Goal: Task Accomplishment & Management: Complete application form

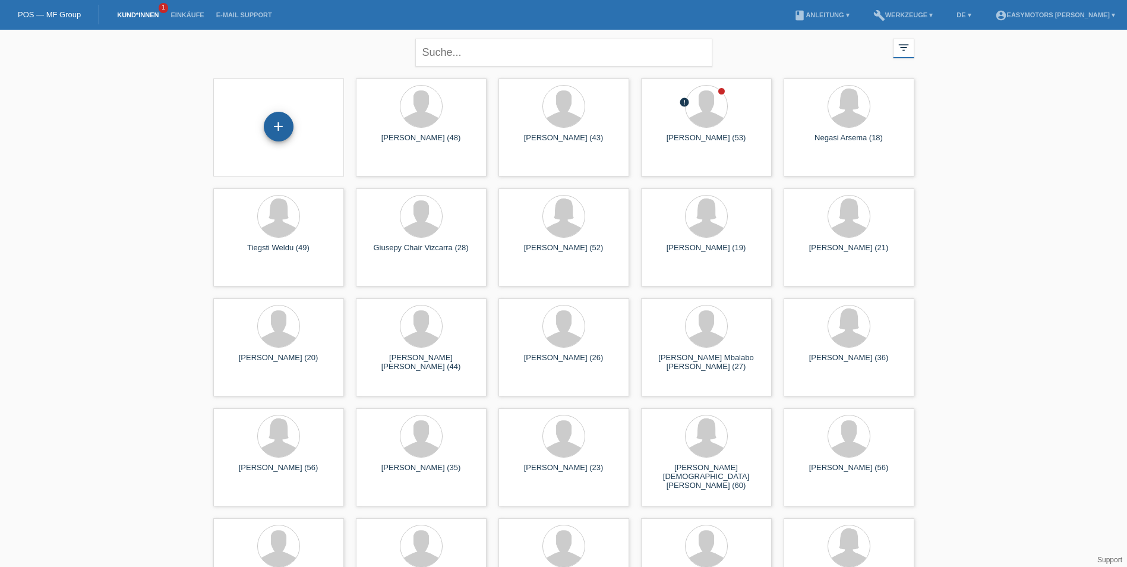
click at [274, 125] on div "+" at bounding box center [279, 127] width 30 height 30
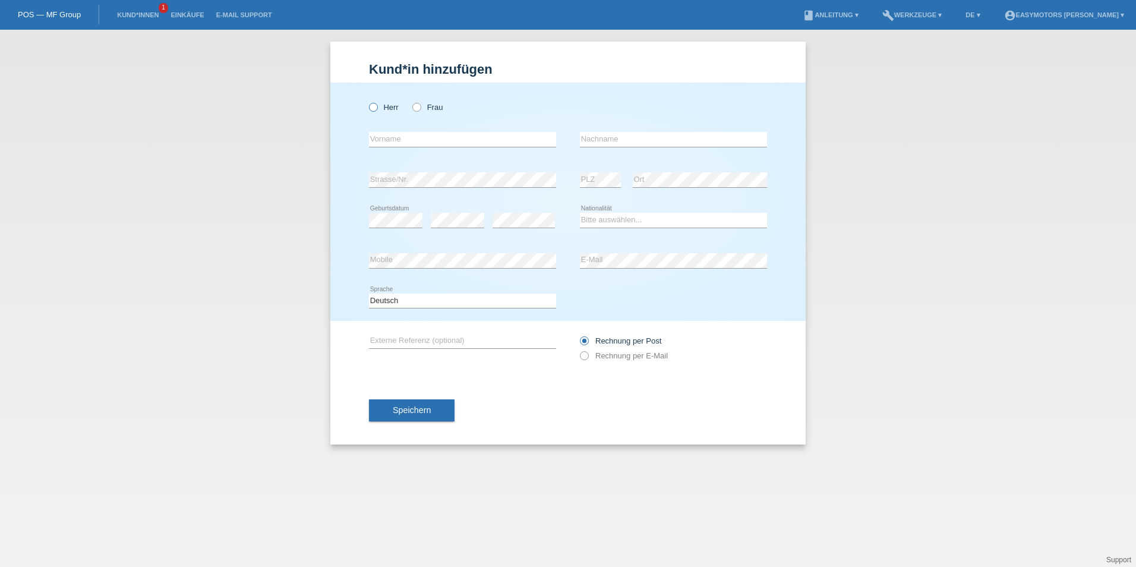
click at [367, 101] on icon at bounding box center [367, 101] width 0 height 0
click at [376, 109] on input "Herr" at bounding box center [373, 107] width 8 height 8
radio input "true"
click at [405, 136] on input "text" at bounding box center [462, 139] width 187 height 15
type input "[PERSON_NAME]"
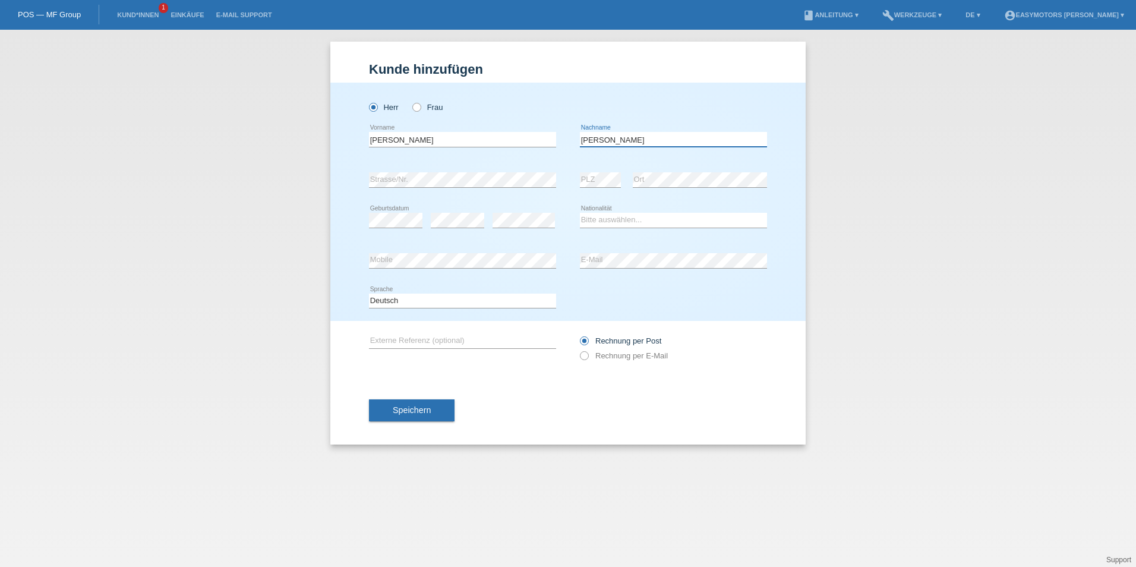
type input "Sothilingam"
select select "CH"
click at [431, 393] on div "Speichern" at bounding box center [568, 410] width 398 height 69
click at [415, 408] on span "Speichern" at bounding box center [412, 410] width 38 height 10
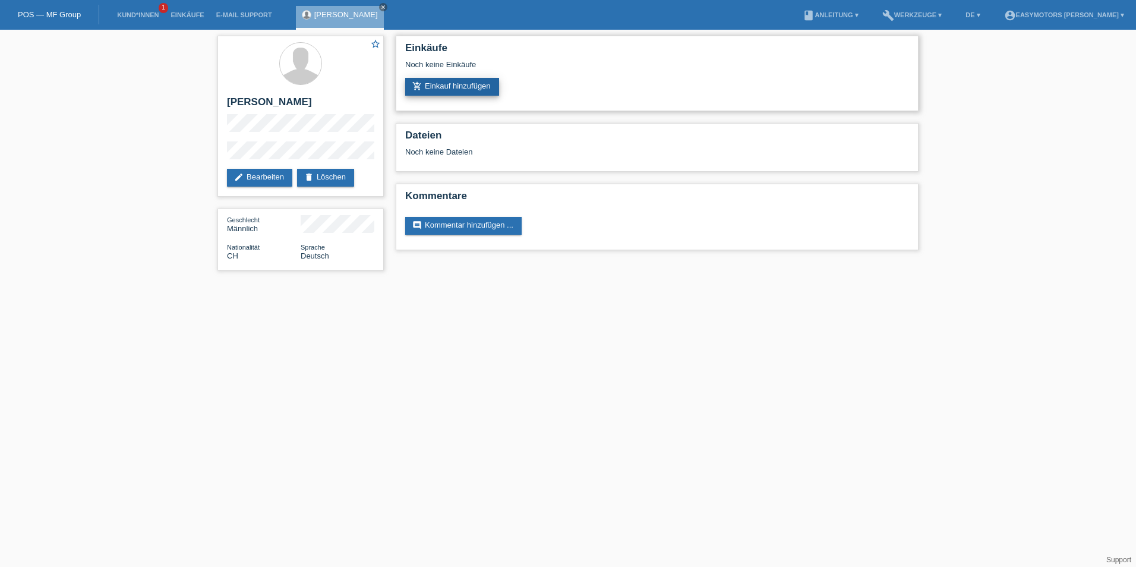
click at [473, 91] on link "add_shopping_cart Einkauf hinzufügen" at bounding box center [452, 87] width 94 height 18
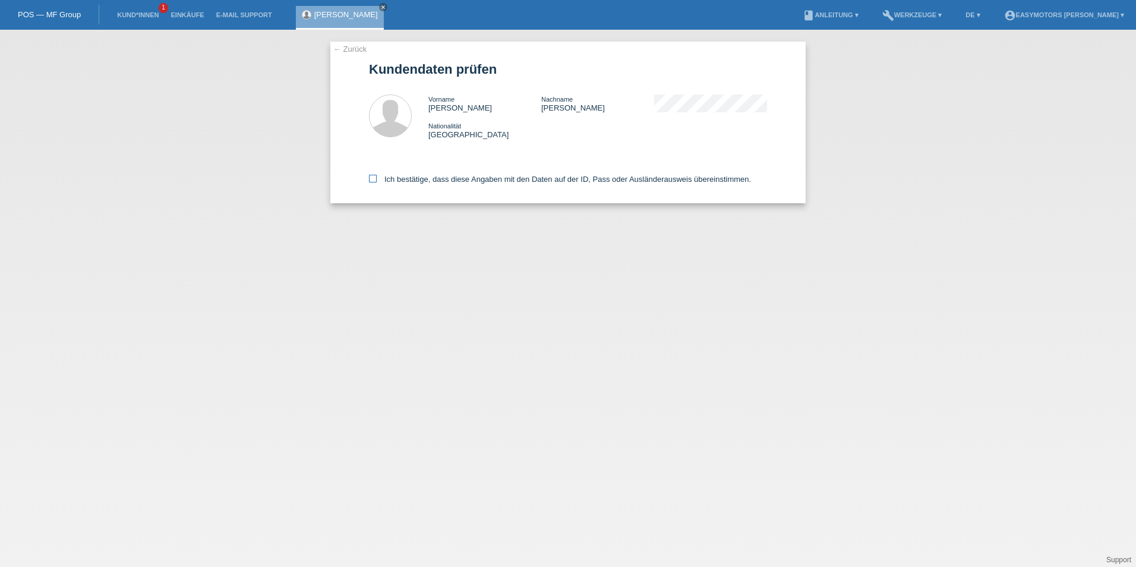
click at [402, 183] on label "Ich bestätige, dass diese Angaben mit den Daten auf der ID, Pass oder Ausländer…" at bounding box center [560, 179] width 382 height 9
click at [377, 182] on input "Ich bestätige, dass diese Angaben mit den Daten auf der ID, Pass oder Ausländer…" at bounding box center [373, 179] width 8 height 8
checkbox input "true"
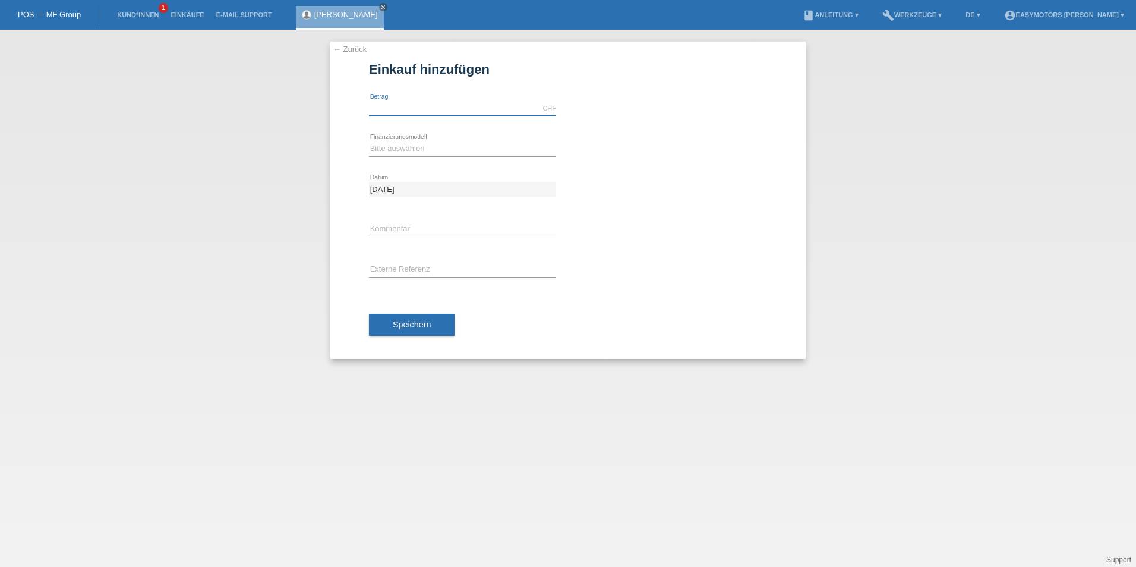
click at [404, 110] on input "text" at bounding box center [462, 108] width 187 height 15
type input "2800.00"
click at [415, 151] on select "Bitte auswählen Fixe Raten Kauf auf Rechnung mit Teilzahlungsoption" at bounding box center [462, 148] width 187 height 14
select select "81"
click at [369, 141] on select "Bitte auswählen Fixe Raten Kauf auf Rechnung mit Teilzahlungsoption" at bounding box center [462, 148] width 187 height 14
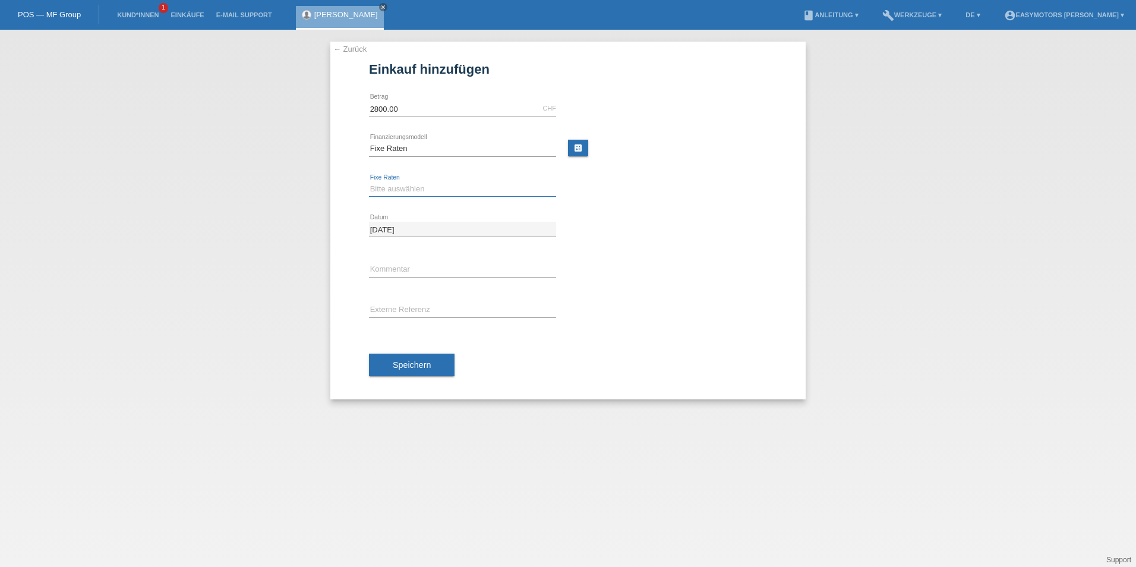
drag, startPoint x: 425, startPoint y: 190, endPoint x: 426, endPoint y: 196, distance: 6.6
click at [425, 190] on select "Bitte auswählen 12 Raten 24 Raten 48 Raten" at bounding box center [462, 189] width 187 height 14
select select "320"
click at [369, 182] on select "Bitte auswählen 12 Raten 24 Raten 48 Raten" at bounding box center [462, 189] width 187 height 14
click at [413, 357] on button "Speichern" at bounding box center [412, 365] width 86 height 23
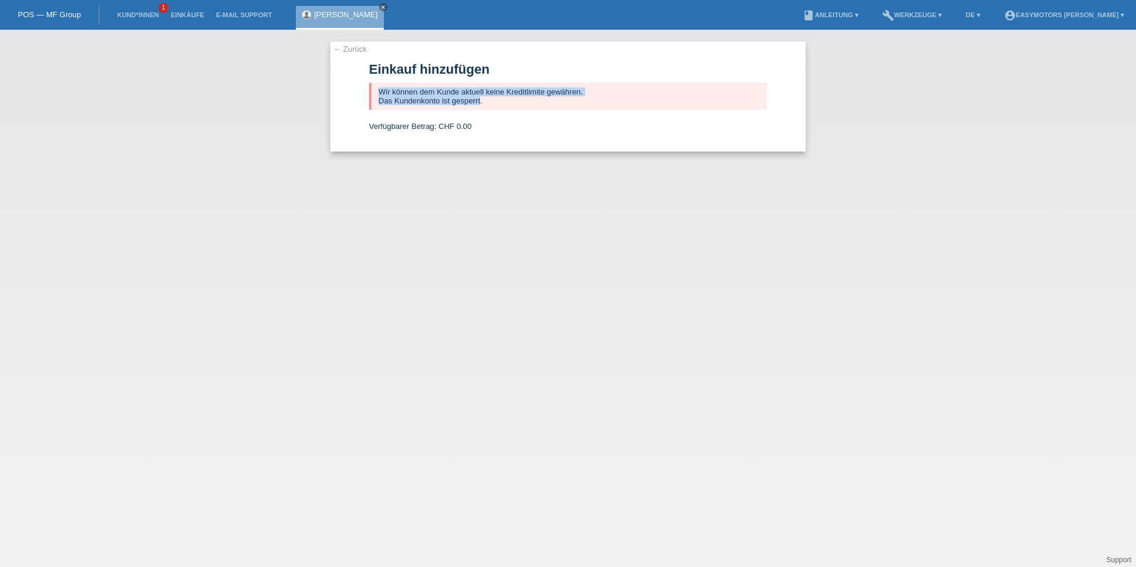
drag, startPoint x: 480, startPoint y: 104, endPoint x: 354, endPoint y: 81, distance: 128.1
click at [354, 81] on div "← Zurück Einkauf hinzufügen Wir können dem Kunde aktuell keine Kreditlimite gew…" at bounding box center [567, 97] width 475 height 110
drag, startPoint x: 354, startPoint y: 81, endPoint x: 550, endPoint y: 109, distance: 197.5
click at [550, 109] on div "Wir können dem Kunde aktuell keine Kreditlimite gewähren. Das Kundenkonto ist g…" at bounding box center [568, 96] width 398 height 27
drag, startPoint x: 496, startPoint y: 106, endPoint x: 322, endPoint y: 75, distance: 176.8
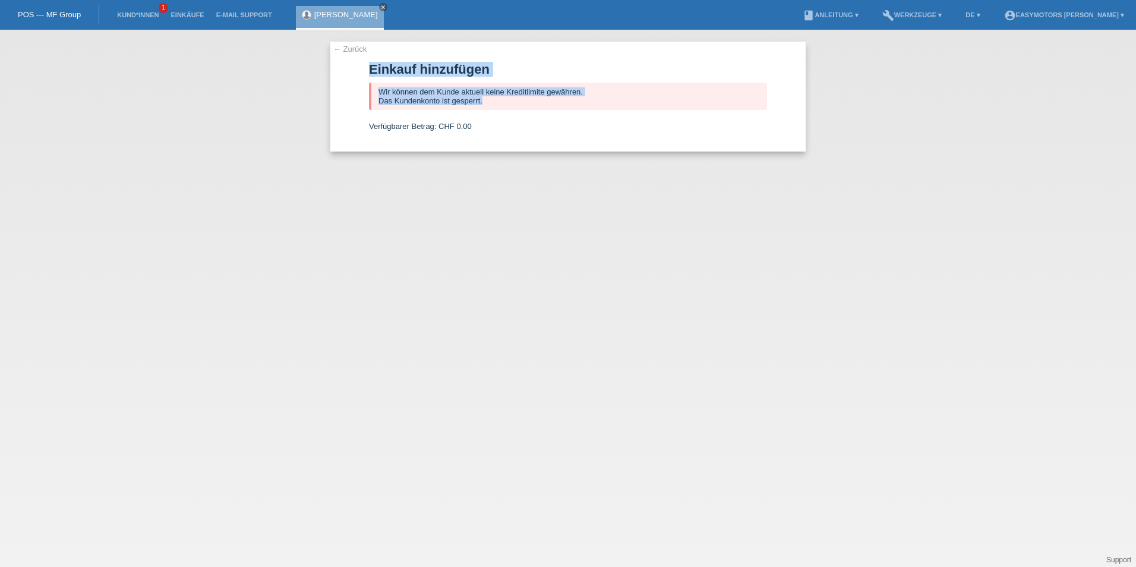
click at [322, 75] on div "← Zurück Einkauf hinzufügen Wir können dem Kunde aktuell keine Kreditlimite gew…" at bounding box center [568, 298] width 1136 height 537
drag, startPoint x: 322, startPoint y: 75, endPoint x: 464, endPoint y: 106, distance: 145.4
click at [464, 106] on div "Wir können dem Kunde aktuell keine Kreditlimite gewähren. Das Kundenkonto ist g…" at bounding box center [568, 96] width 398 height 27
click at [354, 53] on div "← Zurück Einkauf hinzufügen Wir können dem Kunde aktuell keine Kreditlimite gew…" at bounding box center [567, 97] width 475 height 110
click at [357, 51] on link "← Zurück" at bounding box center [349, 49] width 33 height 9
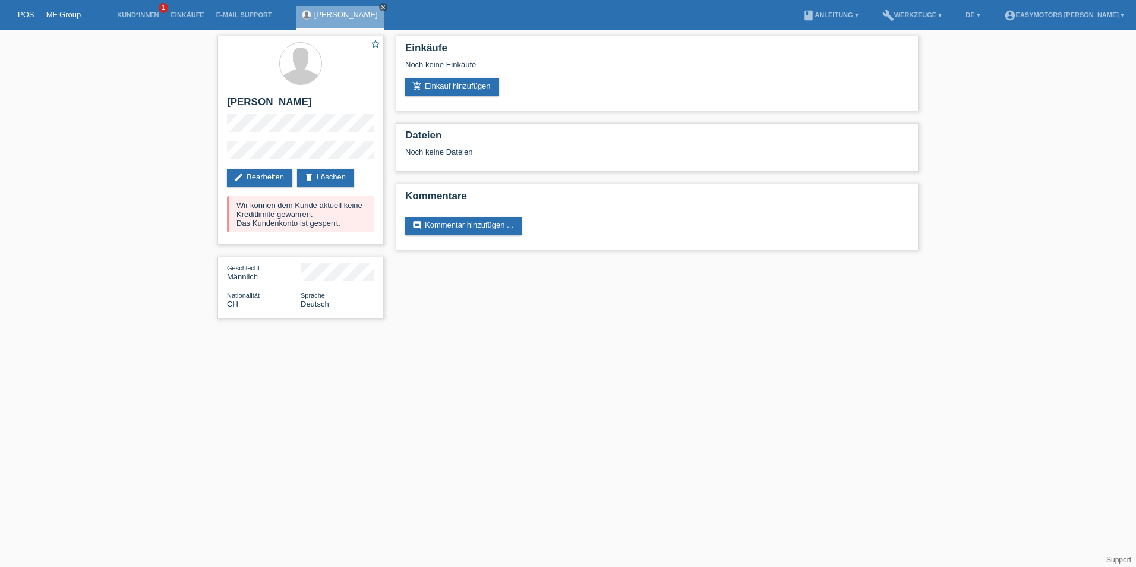
click at [388, 4] on link "close" at bounding box center [383, 7] width 8 height 8
click at [126, 16] on link "Kund*innen" at bounding box center [137, 14] width 53 height 7
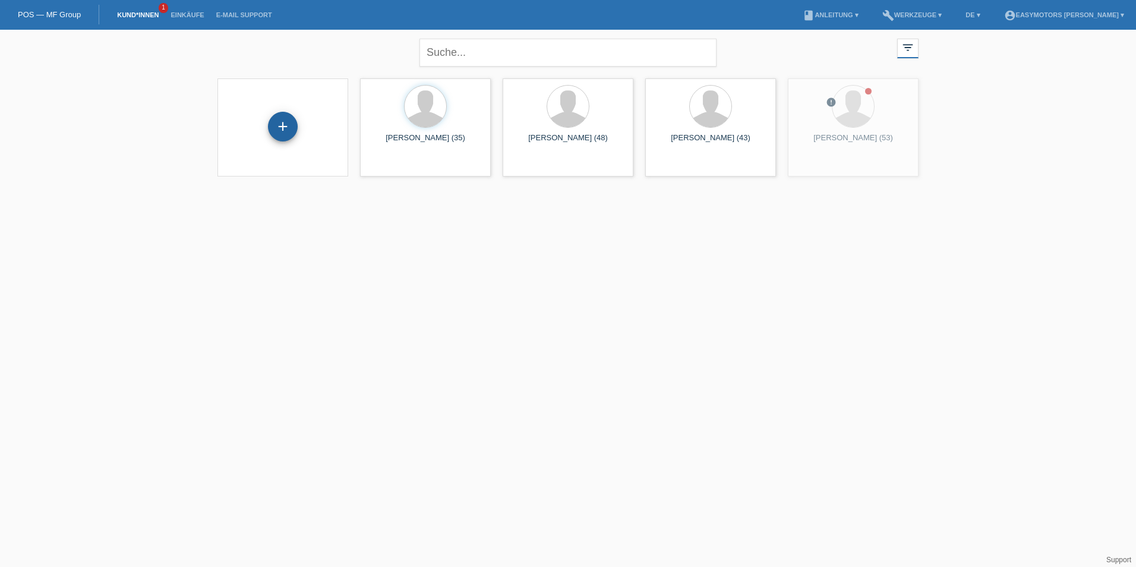
click at [275, 132] on div "+" at bounding box center [283, 127] width 30 height 30
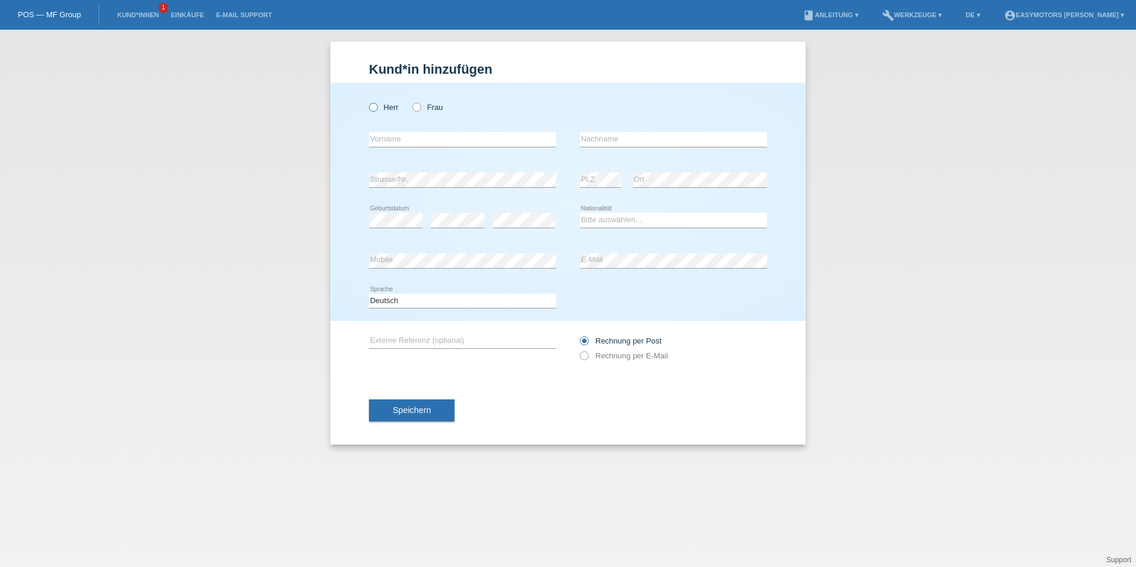
click at [379, 108] on label "Herr" at bounding box center [384, 107] width 30 height 9
click at [377, 108] on input "Herr" at bounding box center [373, 107] width 8 height 8
radio input "true"
click at [389, 141] on input "text" at bounding box center [462, 139] width 187 height 15
type input "[PERSON_NAME]"
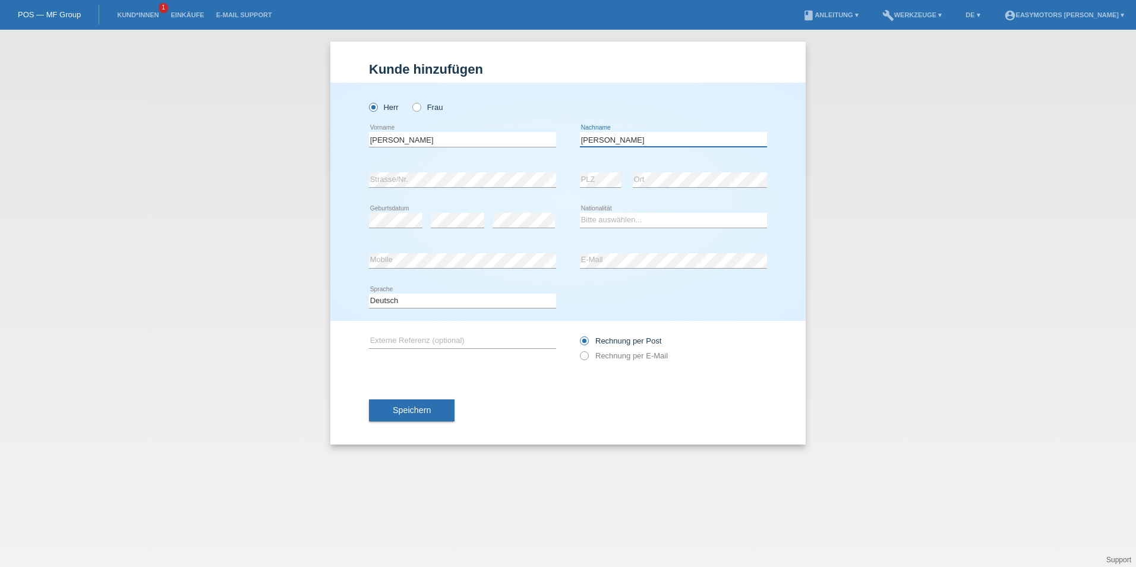
type input "[PERSON_NAME]"
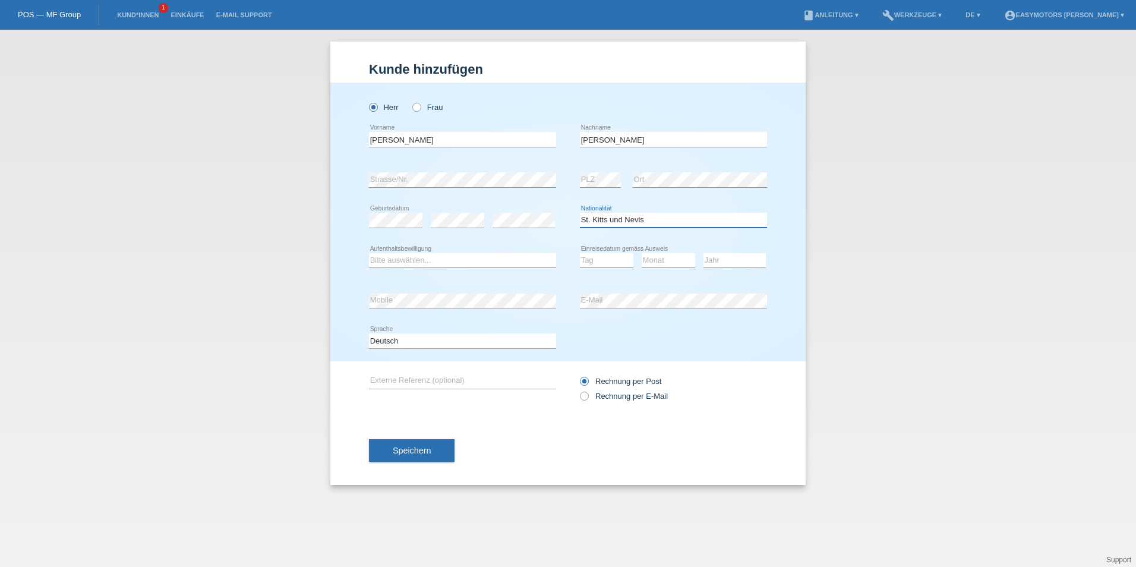
select select "LK"
select select "C"
select select "21"
select select "01"
click at [589, 263] on select "Tag 01 02 03 04 05 06 07 08 09 10 11" at bounding box center [606, 260] width 53 height 14
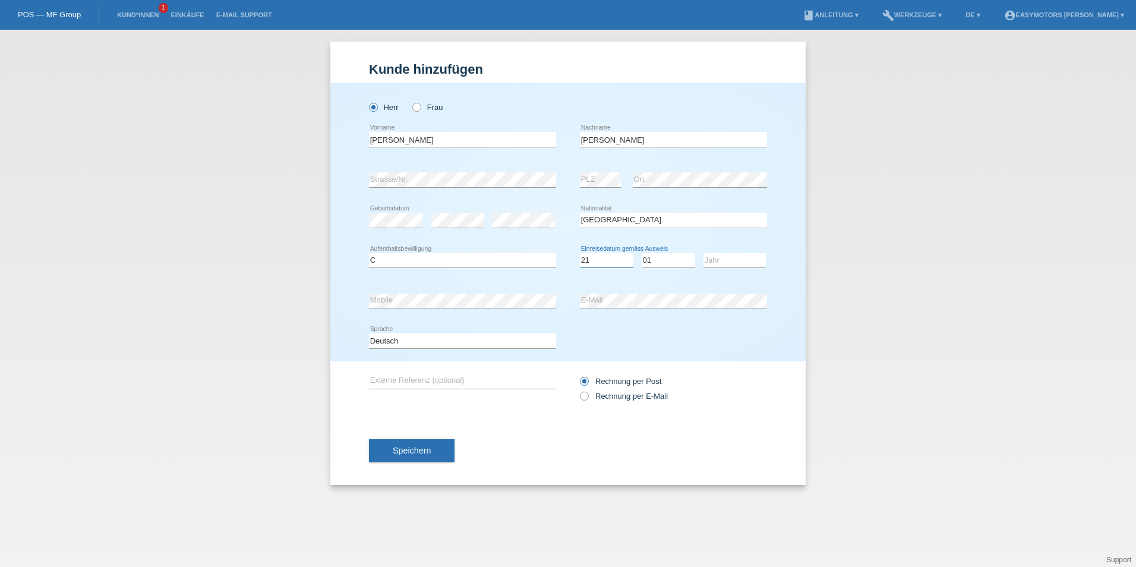
select select "22"
click at [580, 253] on select "Tag 01 02 03 04 05 06 07 08 09 10 11" at bounding box center [606, 260] width 53 height 14
click at [669, 257] on select "Monat 01 02 03 04 05 06 07 08 09 10 11" at bounding box center [668, 260] width 53 height 14
select select "03"
click at [642, 253] on select "Monat 01 02 03 04 05 06 07 08 09 10 11" at bounding box center [668, 260] width 53 height 14
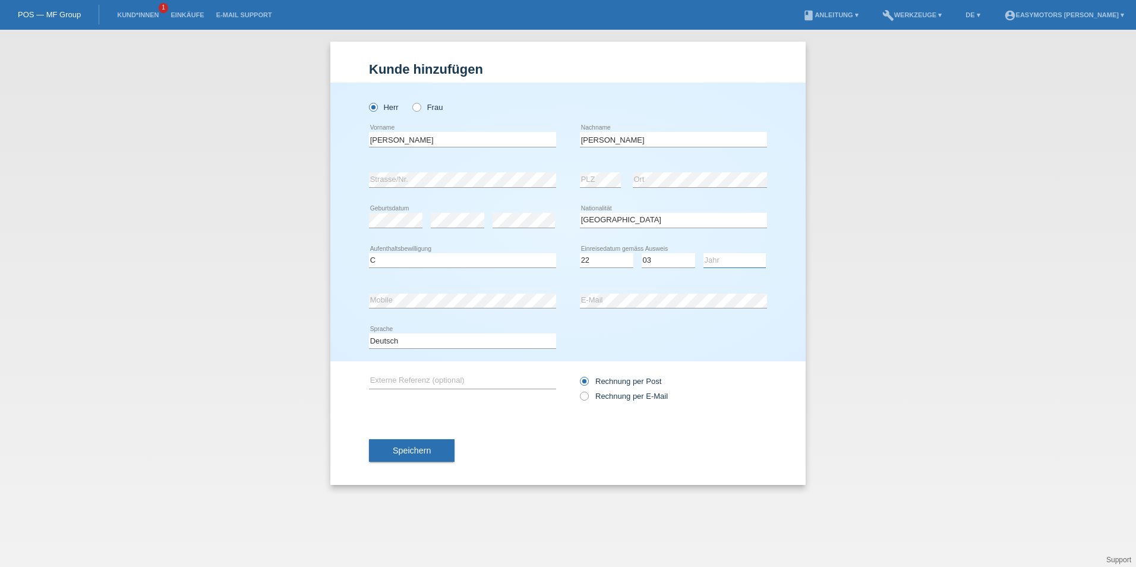
click at [737, 263] on select "Jahr 2025 2024 2023 2022 2021 2020 2019 2018 2017 2016 2015 2014 2013 2012 2011…" at bounding box center [735, 260] width 62 height 14
select select "1983"
click at [778, 237] on div "Herr Frau Selladurai error Vorname C" at bounding box center [567, 222] width 475 height 279
drag, startPoint x: 431, startPoint y: 443, endPoint x: 710, endPoint y: 333, distance: 299.7
click at [710, 333] on form "Kund*in hinzufügen Kunde hinzufügen Kundin hinzufügen Herr Frau Selladurai erro…" at bounding box center [568, 273] width 398 height 423
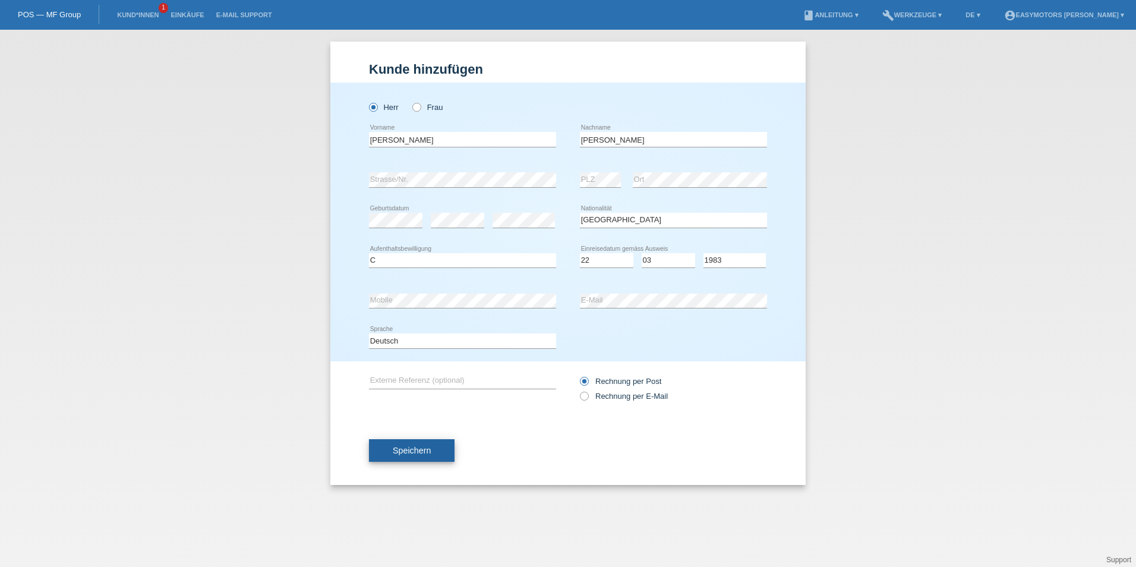
click at [423, 453] on span "Speichern" at bounding box center [412, 451] width 38 height 10
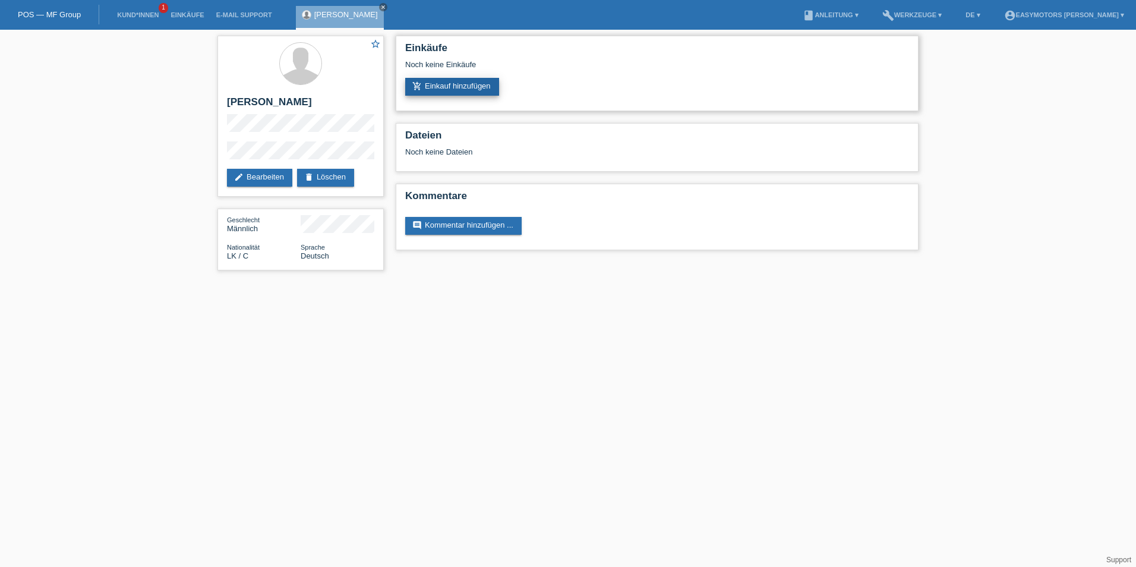
click at [461, 87] on link "add_shopping_cart Einkauf hinzufügen" at bounding box center [452, 87] width 94 height 18
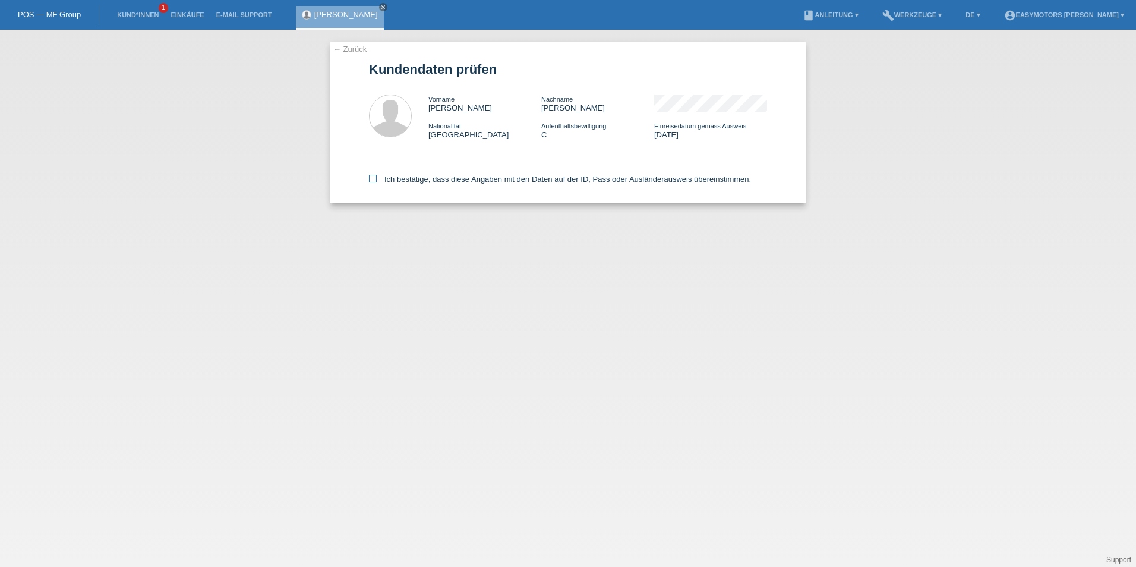
click at [372, 175] on icon at bounding box center [373, 179] width 8 height 8
click at [372, 175] on input "Ich bestätige, dass diese Angaben mit den Daten auf der ID, Pass oder Ausländer…" at bounding box center [373, 179] width 8 height 8
checkbox input "true"
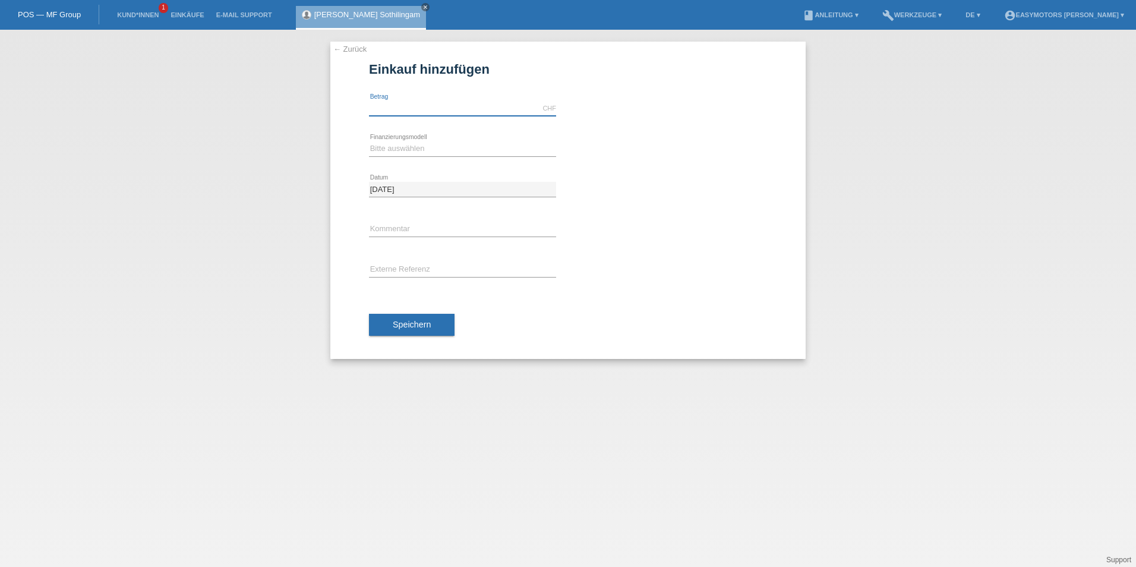
click at [386, 111] on input "text" at bounding box center [462, 108] width 187 height 15
type input "2800.00"
click at [406, 140] on div "Bitte auswählen Fixe Raten Kauf auf Rechnung mit Teilzahlungsoption error Finan…" at bounding box center [462, 149] width 187 height 40
click at [408, 149] on select "Bitte auswählen Fixe Raten Kauf auf Rechnung mit Teilzahlungsoption" at bounding box center [462, 148] width 187 height 14
select select "81"
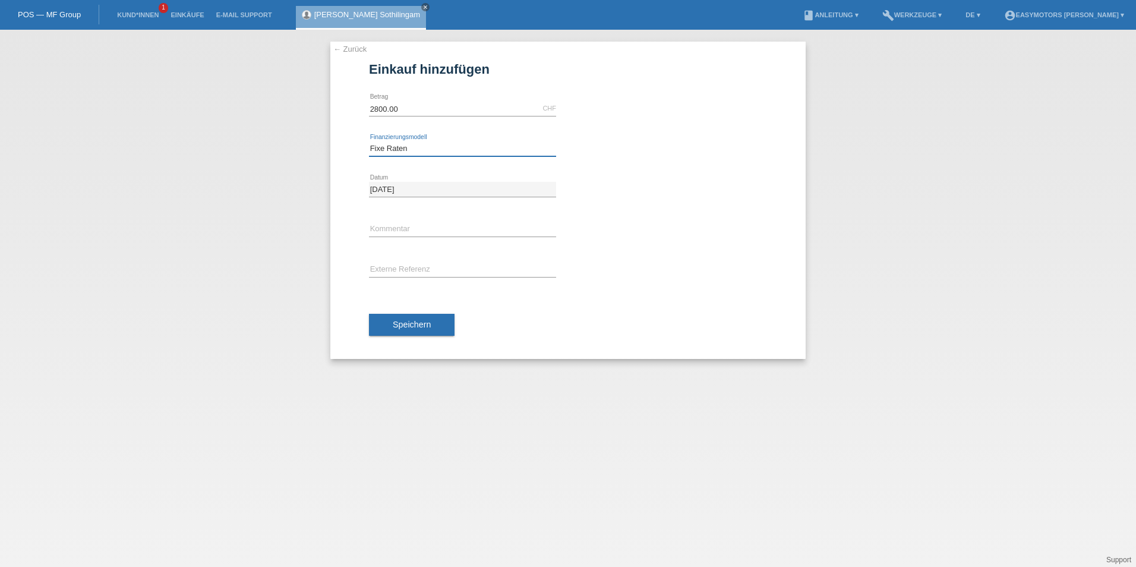
click at [369, 141] on select "Bitte auswählen Fixe Raten Kauf auf Rechnung mit Teilzahlungsoption" at bounding box center [462, 148] width 187 height 14
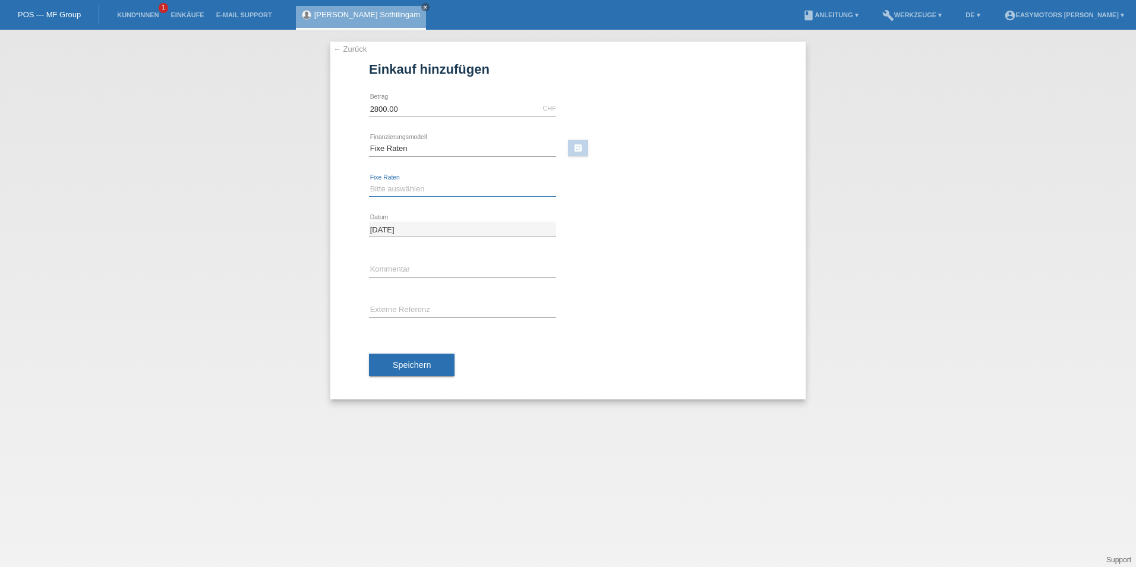
click at [407, 187] on select "Bitte auswählen 12 Raten 24 Raten 48 Raten" at bounding box center [462, 189] width 187 height 14
select select "320"
click at [369, 182] on select "Bitte auswählen 12 Raten 24 Raten 48 Raten" at bounding box center [462, 189] width 187 height 14
click at [420, 366] on span "Speichern" at bounding box center [412, 365] width 38 height 10
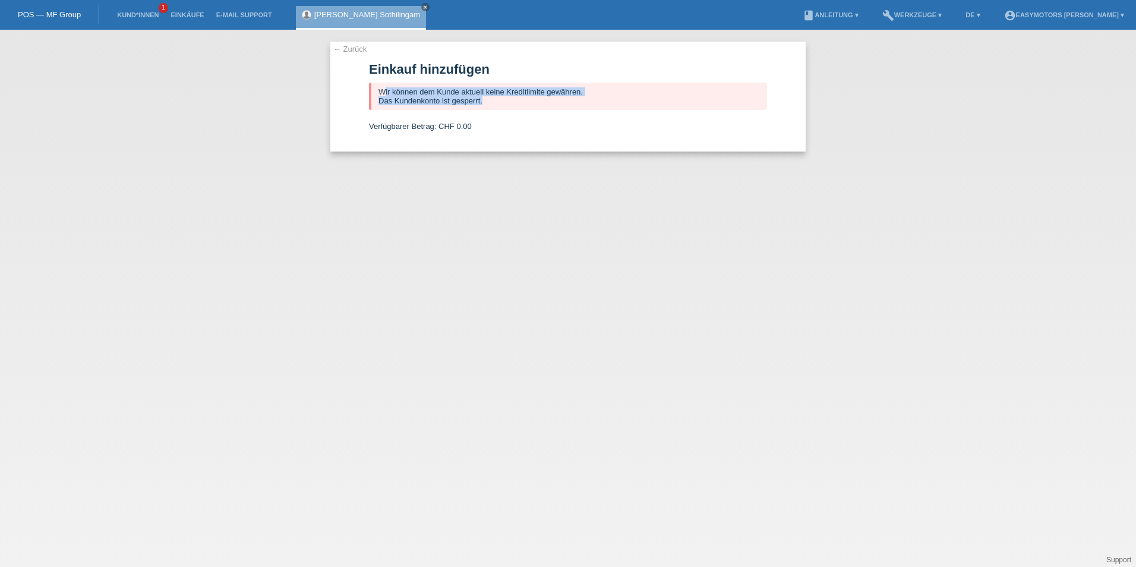
drag, startPoint x: 483, startPoint y: 109, endPoint x: 384, endPoint y: 95, distance: 99.6
click at [384, 95] on div "Wir können dem Kunde aktuell keine Kreditlimite gewähren. Das Kundenkonto ist g…" at bounding box center [568, 96] width 398 height 27
drag, startPoint x: 384, startPoint y: 95, endPoint x: 370, endPoint y: 93, distance: 14.5
click at [373, 93] on div "Wir können dem Kunde aktuell keine Kreditlimite gewähren. Das Kundenkonto ist g…" at bounding box center [568, 96] width 398 height 27
